Goal: Entertainment & Leisure: Browse casually

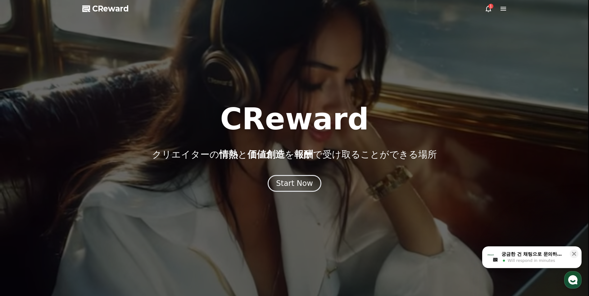
click at [500, 8] on icon at bounding box center [503, 8] width 7 height 7
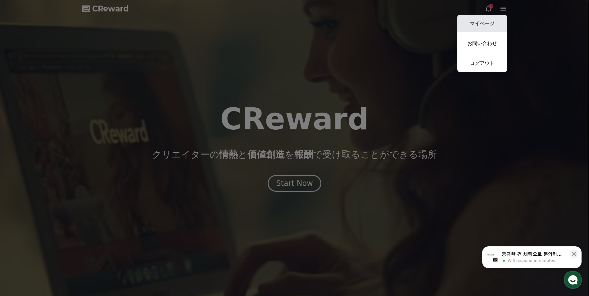
click at [492, 20] on link "マイページ" at bounding box center [483, 23] width 50 height 17
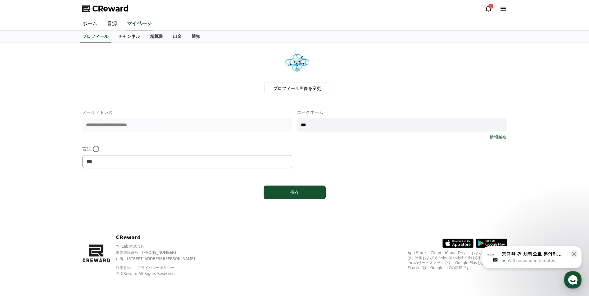
click at [111, 25] on link "音源" at bounding box center [112, 23] width 20 height 13
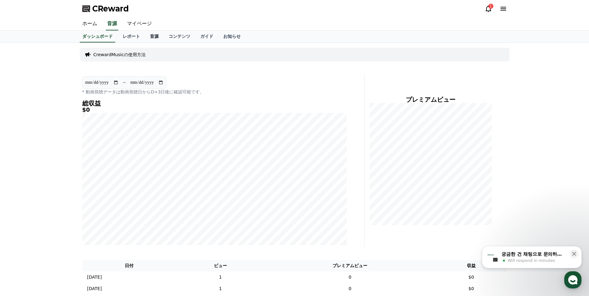
click at [145, 34] on link "音源" at bounding box center [154, 37] width 19 height 12
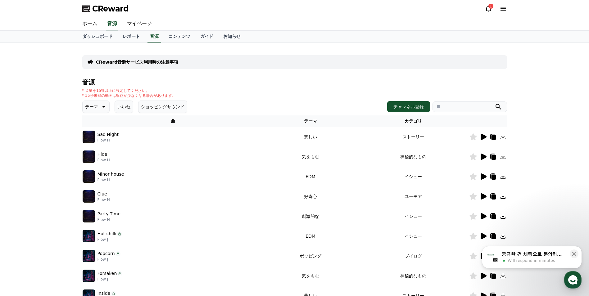
click at [99, 109] on icon at bounding box center [102, 106] width 7 height 7
click at [96, 167] on button "ポッピング" at bounding box center [96, 166] width 27 height 14
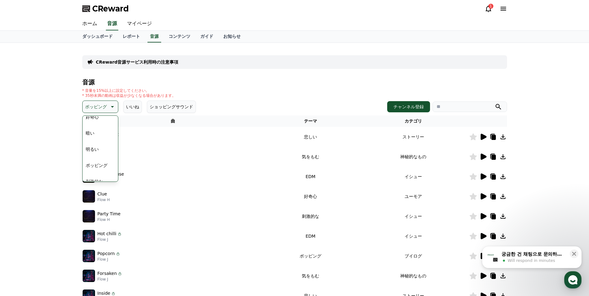
click at [96, 167] on button "ポッピング" at bounding box center [96, 166] width 27 height 14
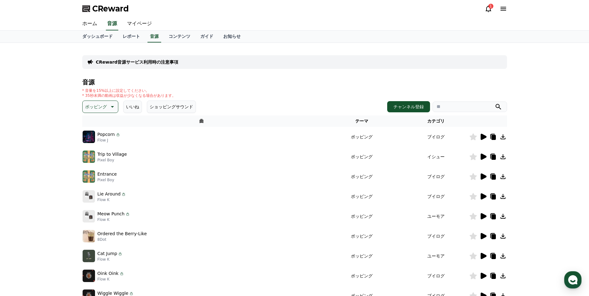
click at [97, 111] on p "ポッピング" at bounding box center [96, 106] width 22 height 9
click at [91, 155] on button "好奇心" at bounding box center [92, 156] width 18 height 14
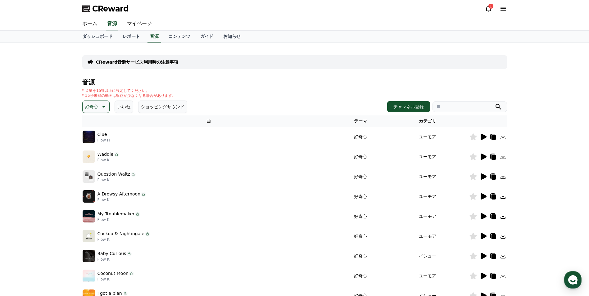
click at [91, 112] on button "好奇心" at bounding box center [95, 107] width 27 height 12
click at [93, 137] on button "可愛い" at bounding box center [92, 133] width 18 height 14
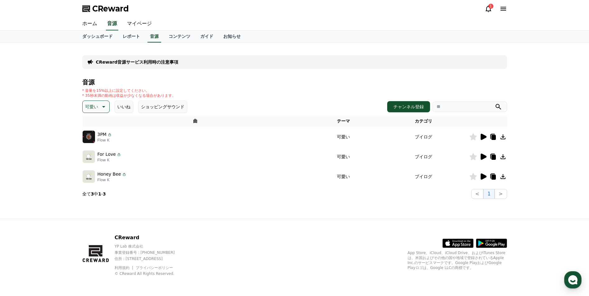
click at [103, 104] on icon at bounding box center [102, 106] width 7 height 7
click at [95, 157] on button "好奇心" at bounding box center [92, 156] width 18 height 14
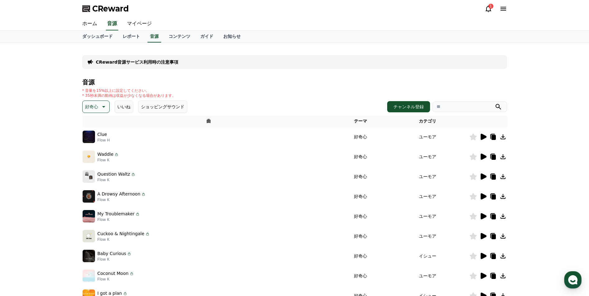
click at [93, 113] on button "好奇心" at bounding box center [95, 107] width 27 height 12
click at [92, 124] on button "明るい" at bounding box center [92, 126] width 18 height 14
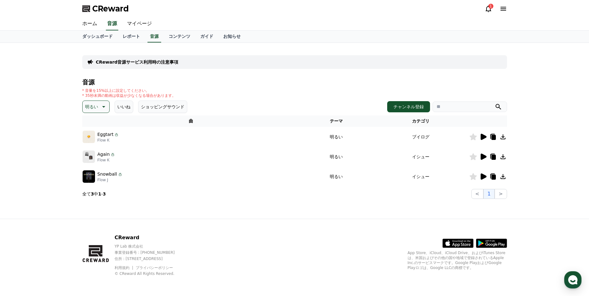
click at [98, 114] on div "音源 * 音量を15%以上に設定してください。 * 35秒未満の動画は収益が少なくなる場合があります。 明るい いいね ショッピングサウンド チャンネル登録 …" at bounding box center [294, 139] width 425 height 120
click at [99, 111] on button "明るい" at bounding box center [95, 107] width 27 height 12
click at [90, 128] on button "明るい" at bounding box center [92, 126] width 18 height 14
click at [89, 109] on p "明るい" at bounding box center [91, 106] width 13 height 9
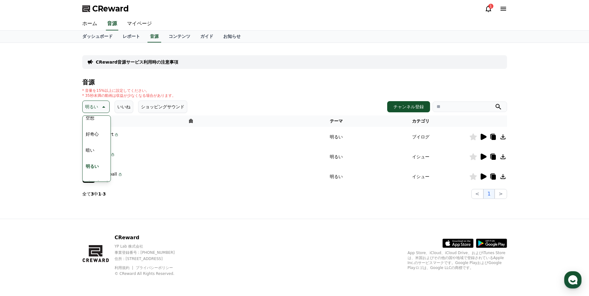
scroll to position [31, 0]
click at [94, 177] on button "ポッピング" at bounding box center [96, 173] width 27 height 14
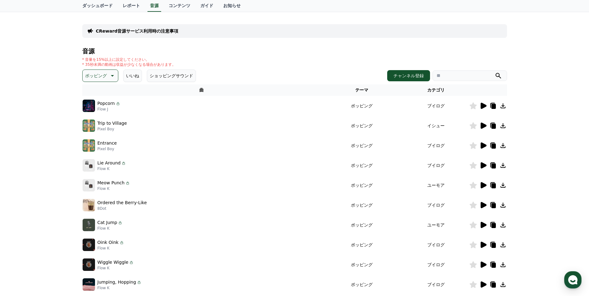
scroll to position [62, 0]
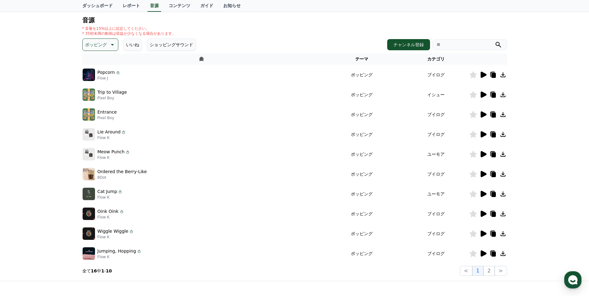
click at [481, 255] on icon at bounding box center [484, 254] width 6 height 6
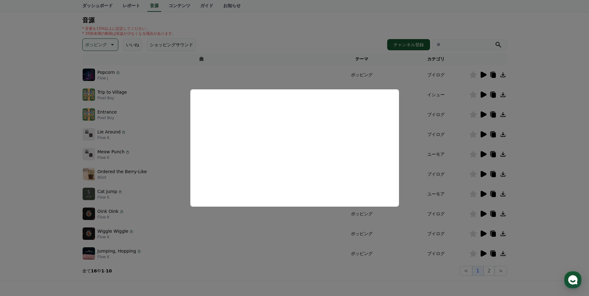
click at [70, 52] on button "close modal" at bounding box center [294, 148] width 589 height 296
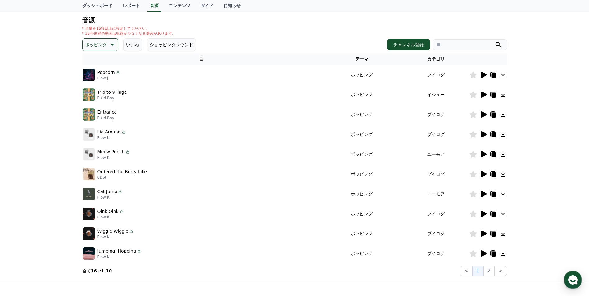
click at [108, 46] on icon at bounding box center [111, 44] width 7 height 7
click at [99, 98] on button "喜ばしい" at bounding box center [94, 99] width 22 height 14
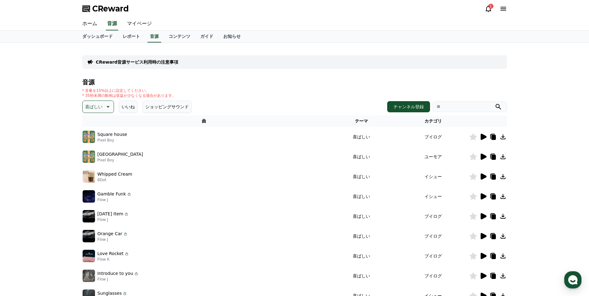
click at [96, 107] on p "喜ばしい" at bounding box center [93, 106] width 17 height 9
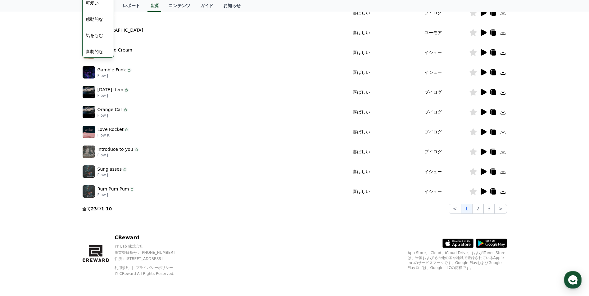
scroll to position [256, 0]
click at [92, 2] on button "可愛い" at bounding box center [92, 2] width 18 height 14
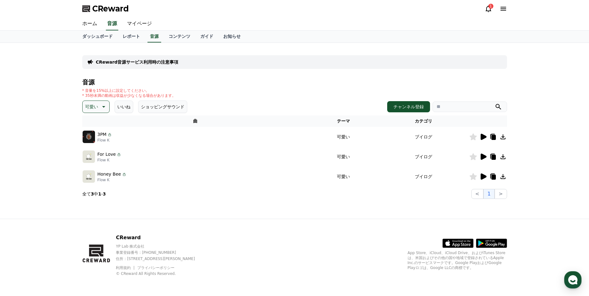
click at [484, 137] on icon at bounding box center [484, 137] width 6 height 6
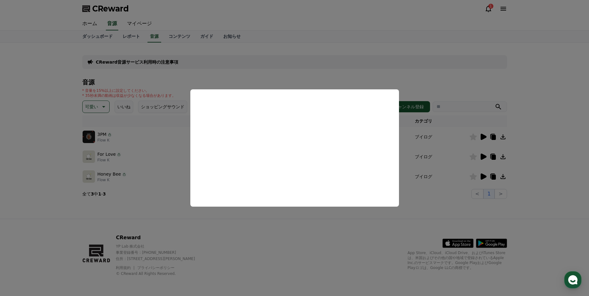
click at [480, 155] on button "close modal" at bounding box center [294, 148] width 589 height 296
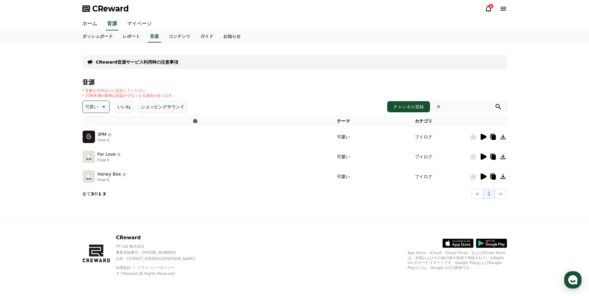
click at [482, 177] on icon at bounding box center [484, 177] width 6 height 6
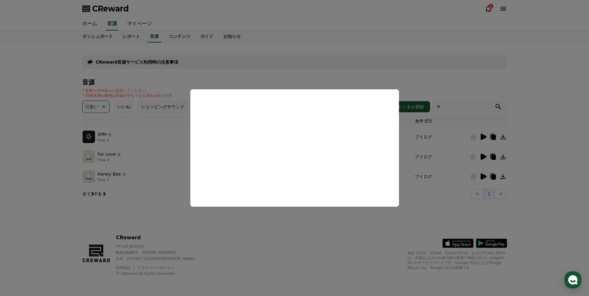
click at [490, 176] on button "close modal" at bounding box center [294, 148] width 589 height 296
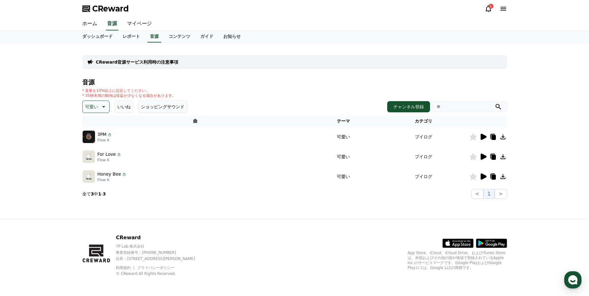
click at [494, 178] on icon at bounding box center [493, 177] width 4 height 5
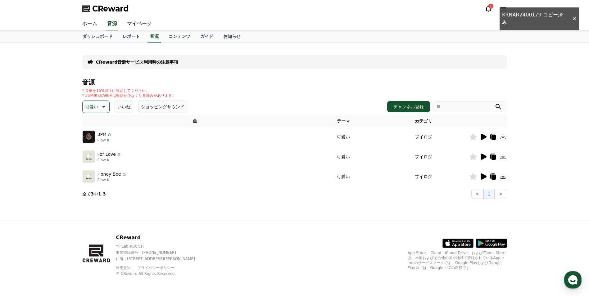
click at [503, 176] on icon at bounding box center [502, 176] width 7 height 7
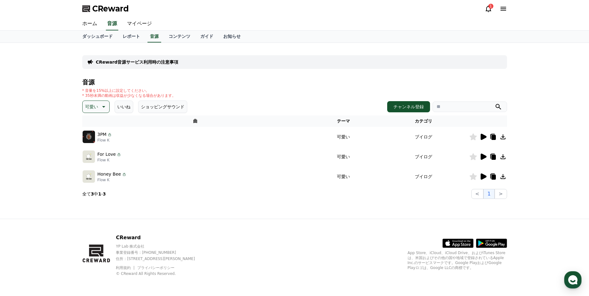
click at [465, 76] on div "CReward音源サービス利用時の注意事項 音源 * 音量を15%以上に設定してください。 * 35秒未満の動画は収益が少なくなる場合があります。 可愛い い…" at bounding box center [294, 123] width 425 height 151
